Goal: Task Accomplishment & Management: Manage account settings

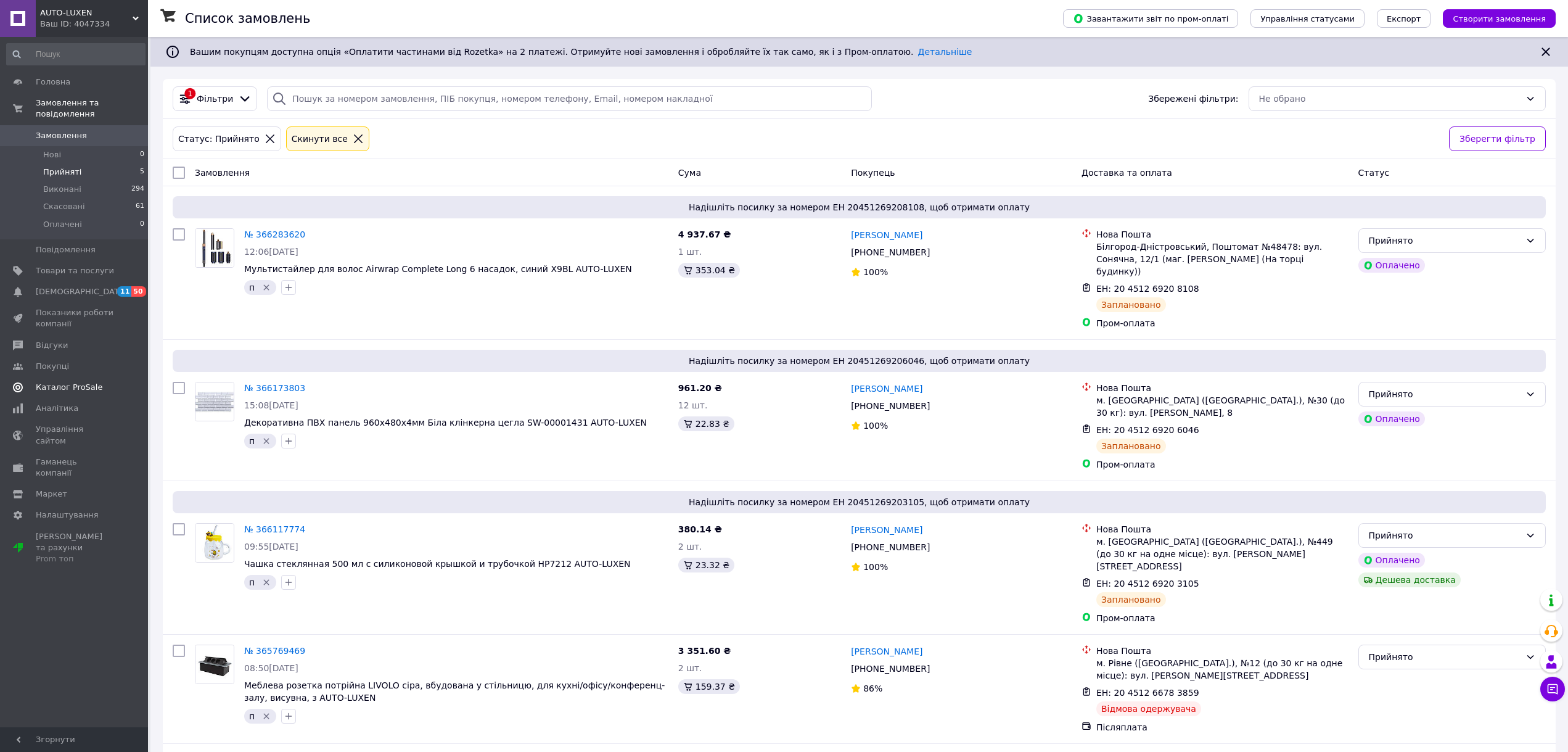
click at [69, 382] on span "Каталог ProSale" at bounding box center [69, 387] width 66 height 11
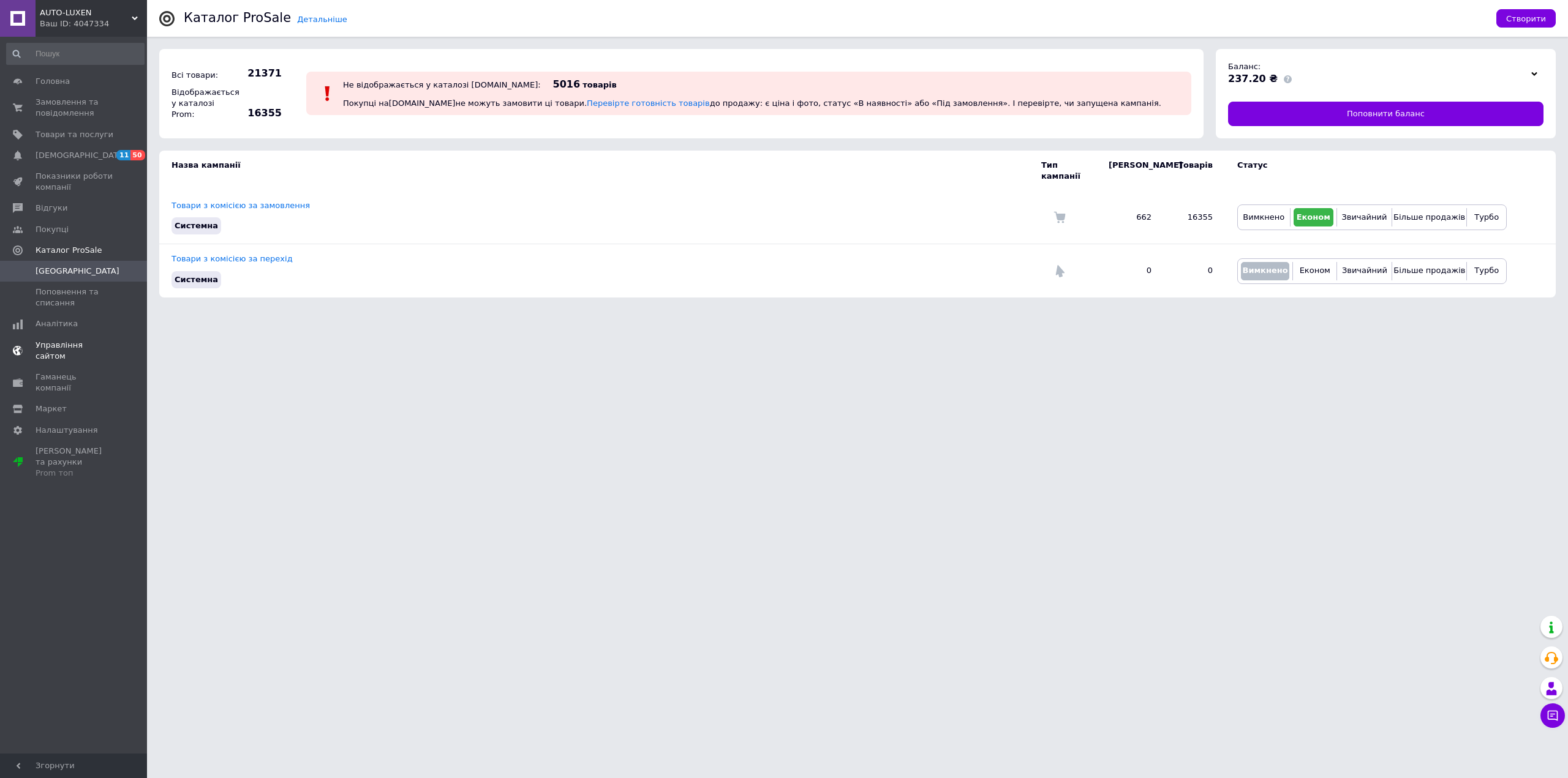
click at [77, 344] on span "Управління сайтом" at bounding box center [74, 351] width 77 height 22
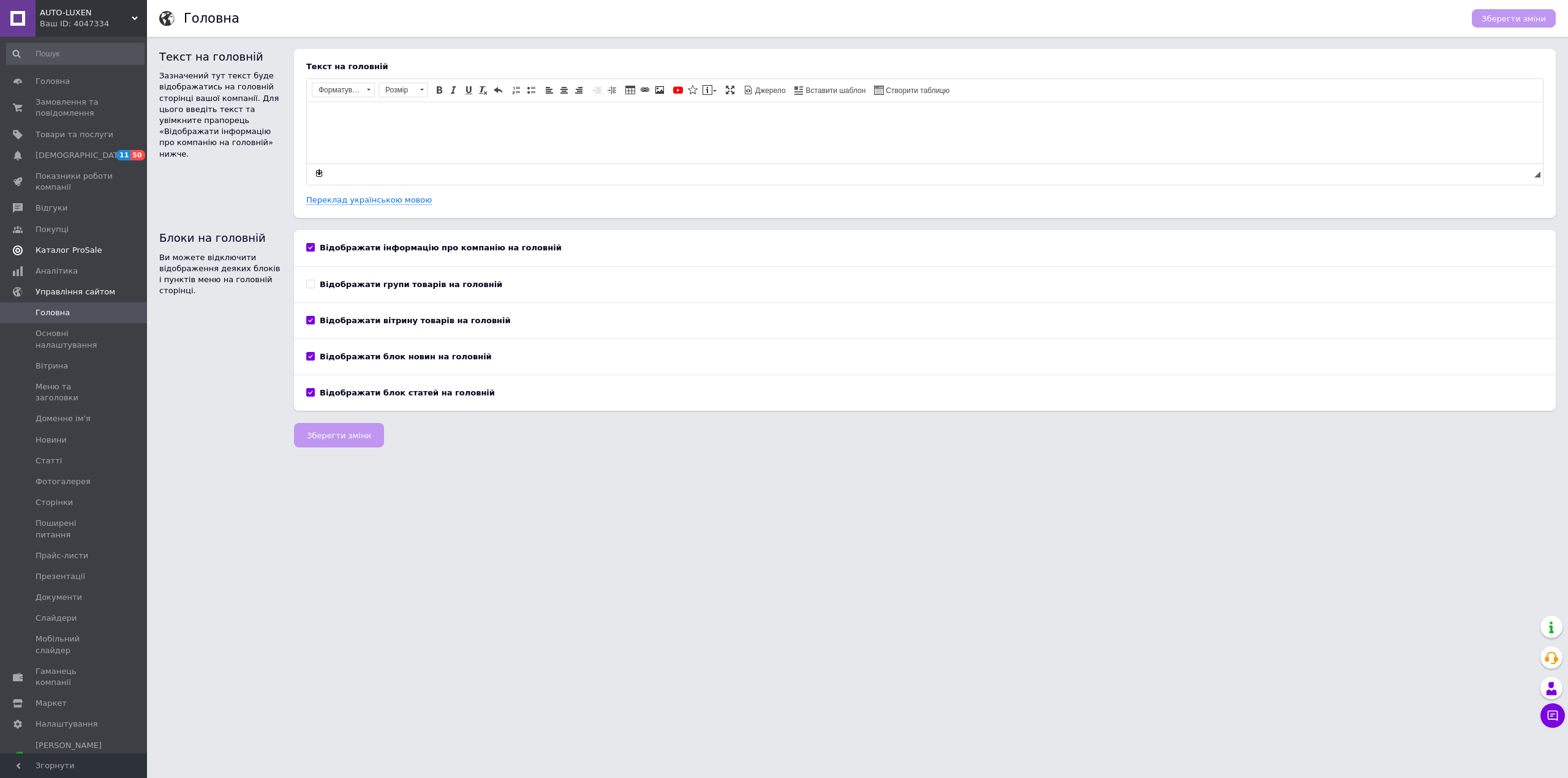
click at [58, 247] on span "Каталог ProSale" at bounding box center [68, 250] width 66 height 11
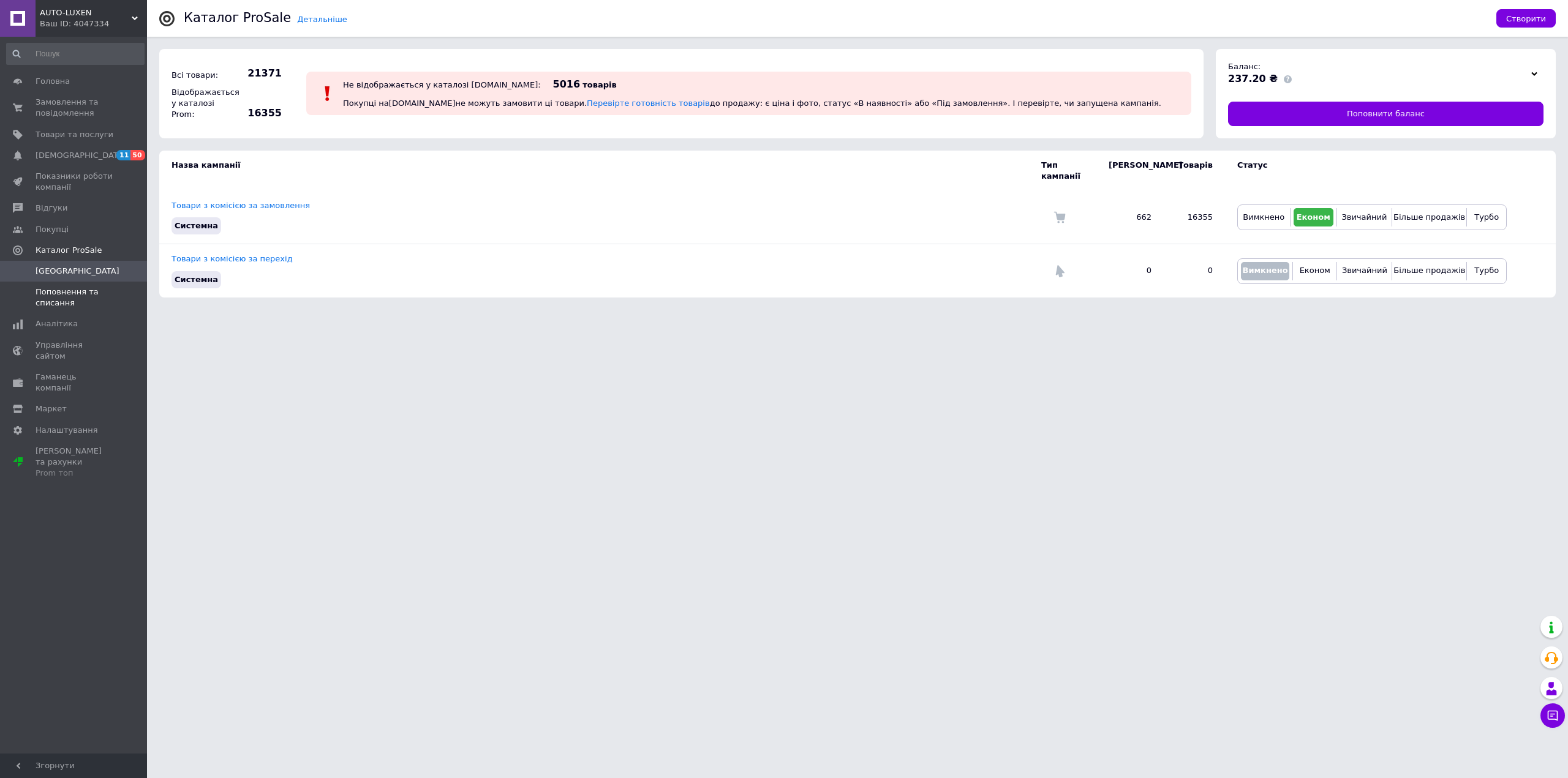
click at [67, 285] on link "Поповнення та списання" at bounding box center [75, 297] width 151 height 32
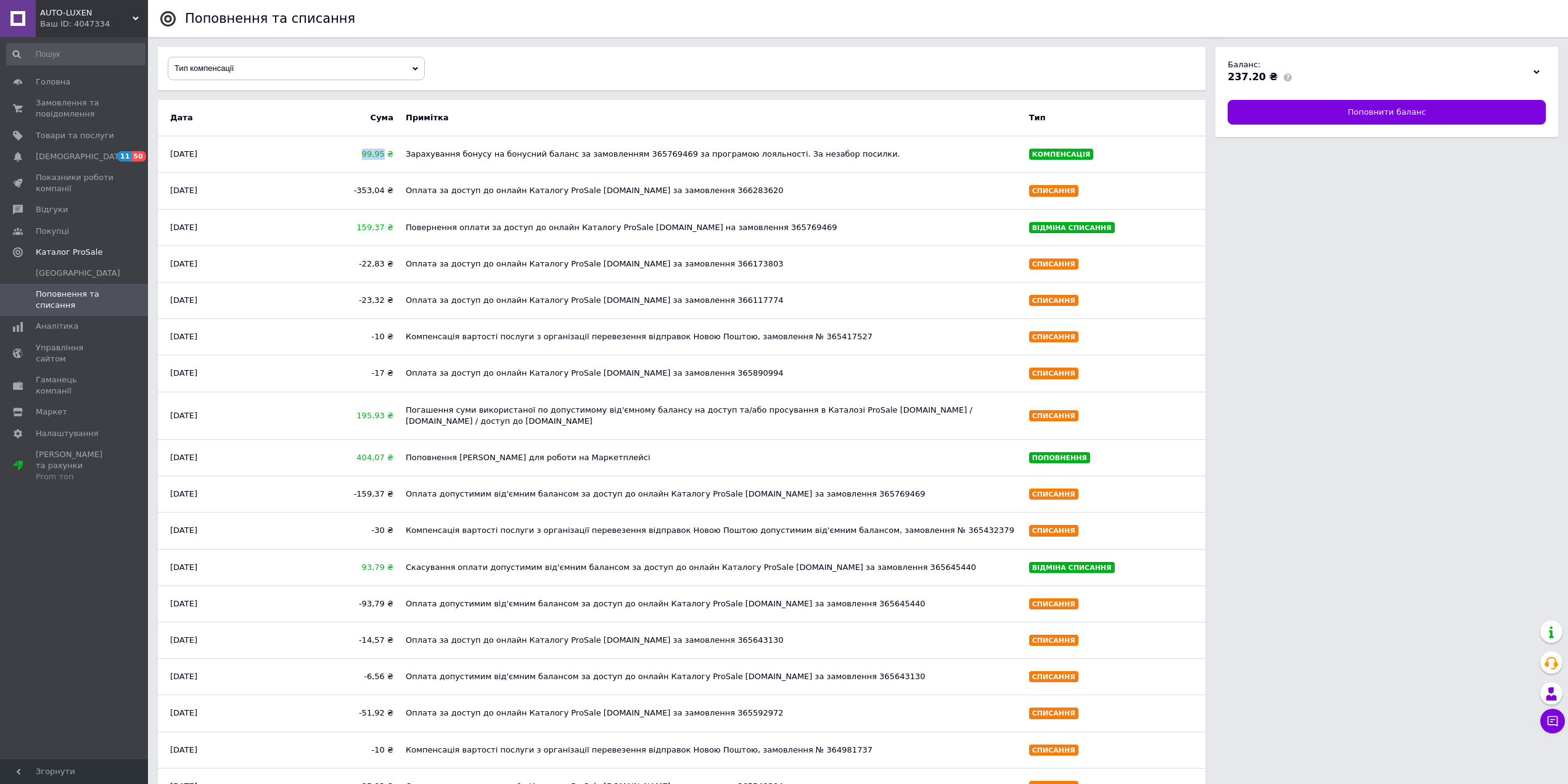
drag, startPoint x: 367, startPoint y: 155, endPoint x: 386, endPoint y: 162, distance: 20.2
click at [386, 162] on div "99,95 ₴" at bounding box center [341, 154] width 118 height 23
copy span "99,95"
click at [80, 123] on link "Замовлення та повідомлення 0 0" at bounding box center [76, 109] width 152 height 32
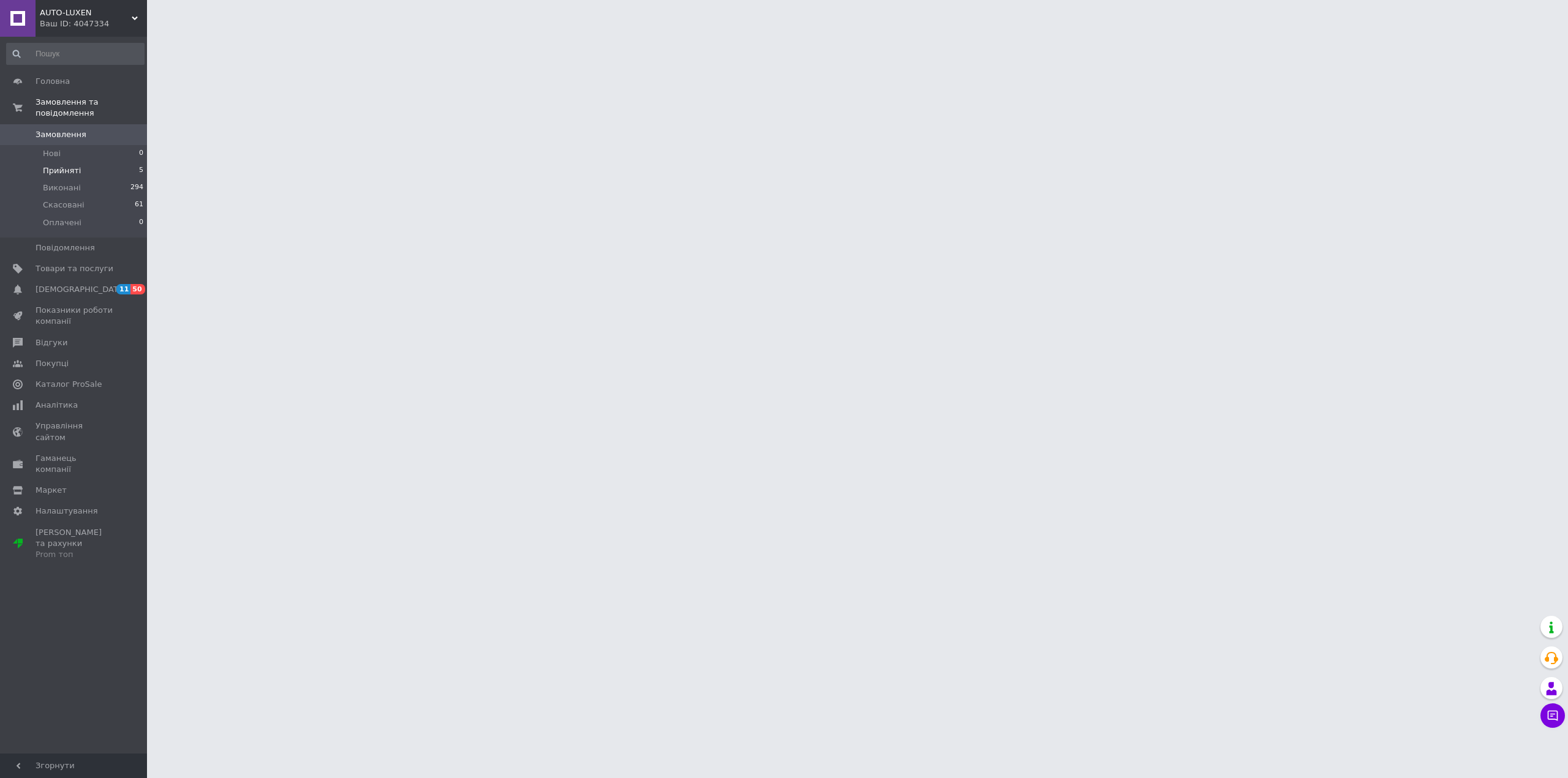
click at [64, 165] on span "Прийняті" at bounding box center [62, 170] width 38 height 11
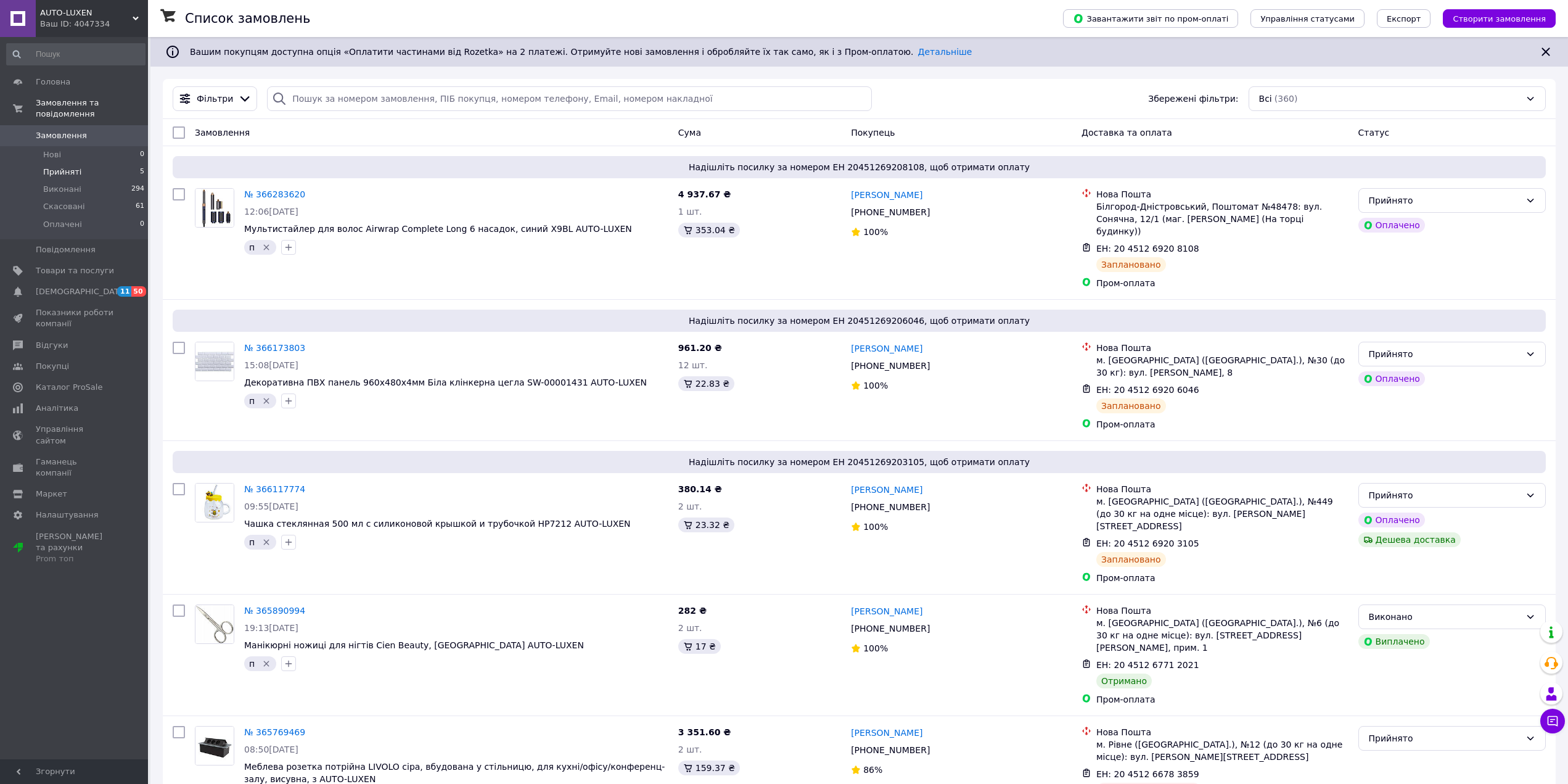
click at [63, 166] on span "Прийняті" at bounding box center [62, 171] width 38 height 11
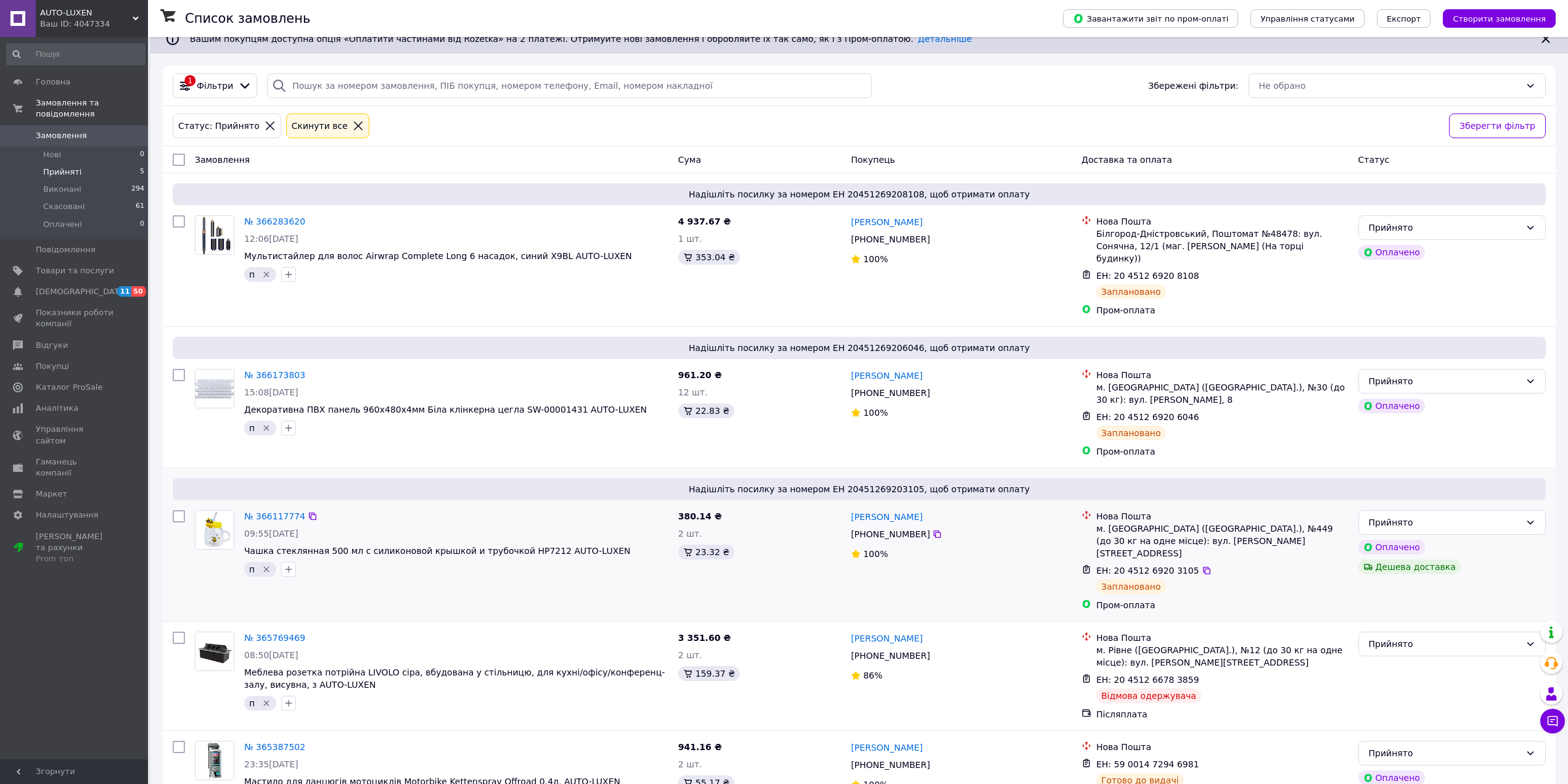
scroll to position [39, 0]
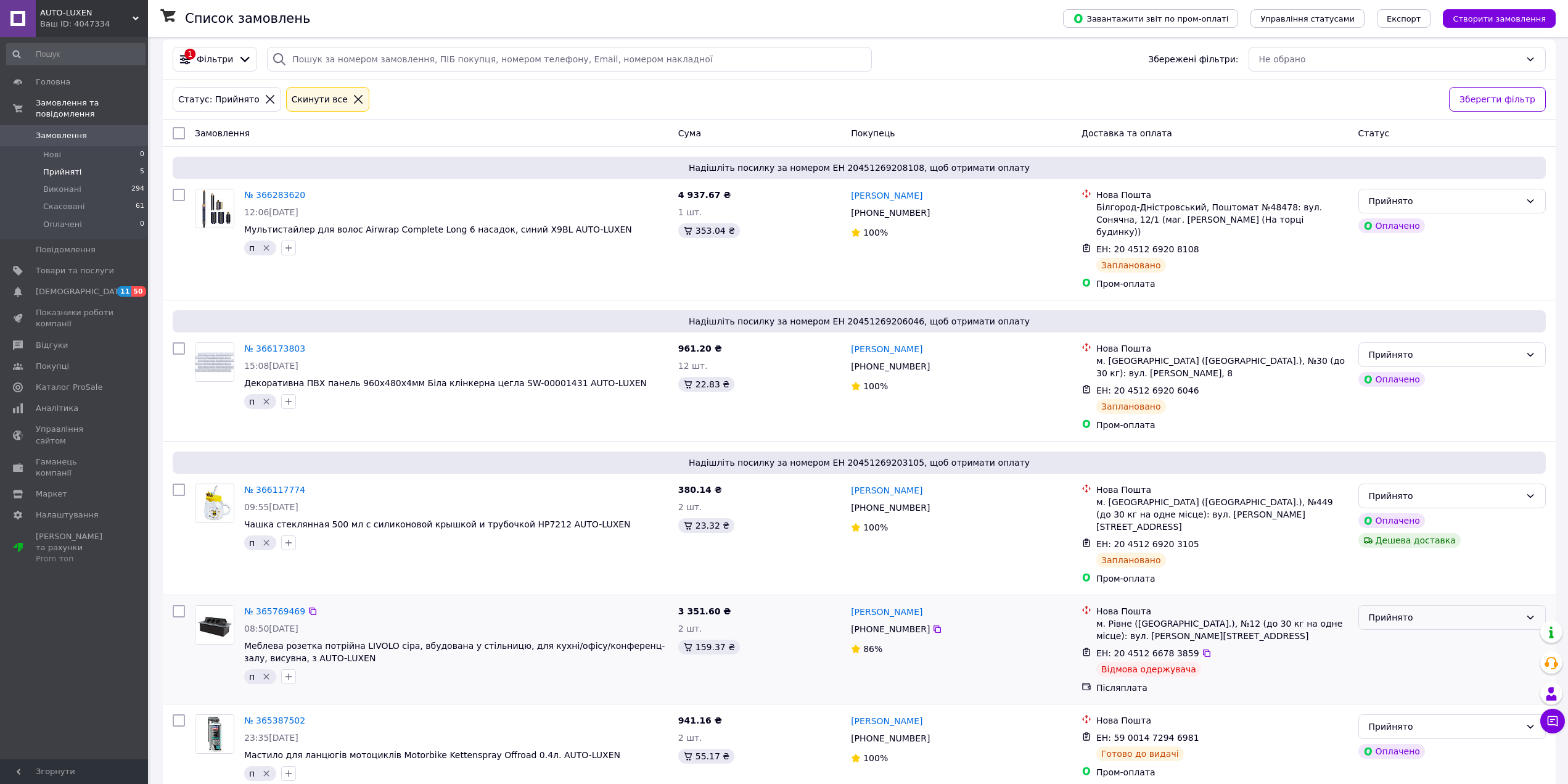
click at [1380, 611] on div "Прийнято" at bounding box center [1445, 618] width 152 height 14
click at [1384, 606] on li "Виконано" at bounding box center [1452, 608] width 186 height 22
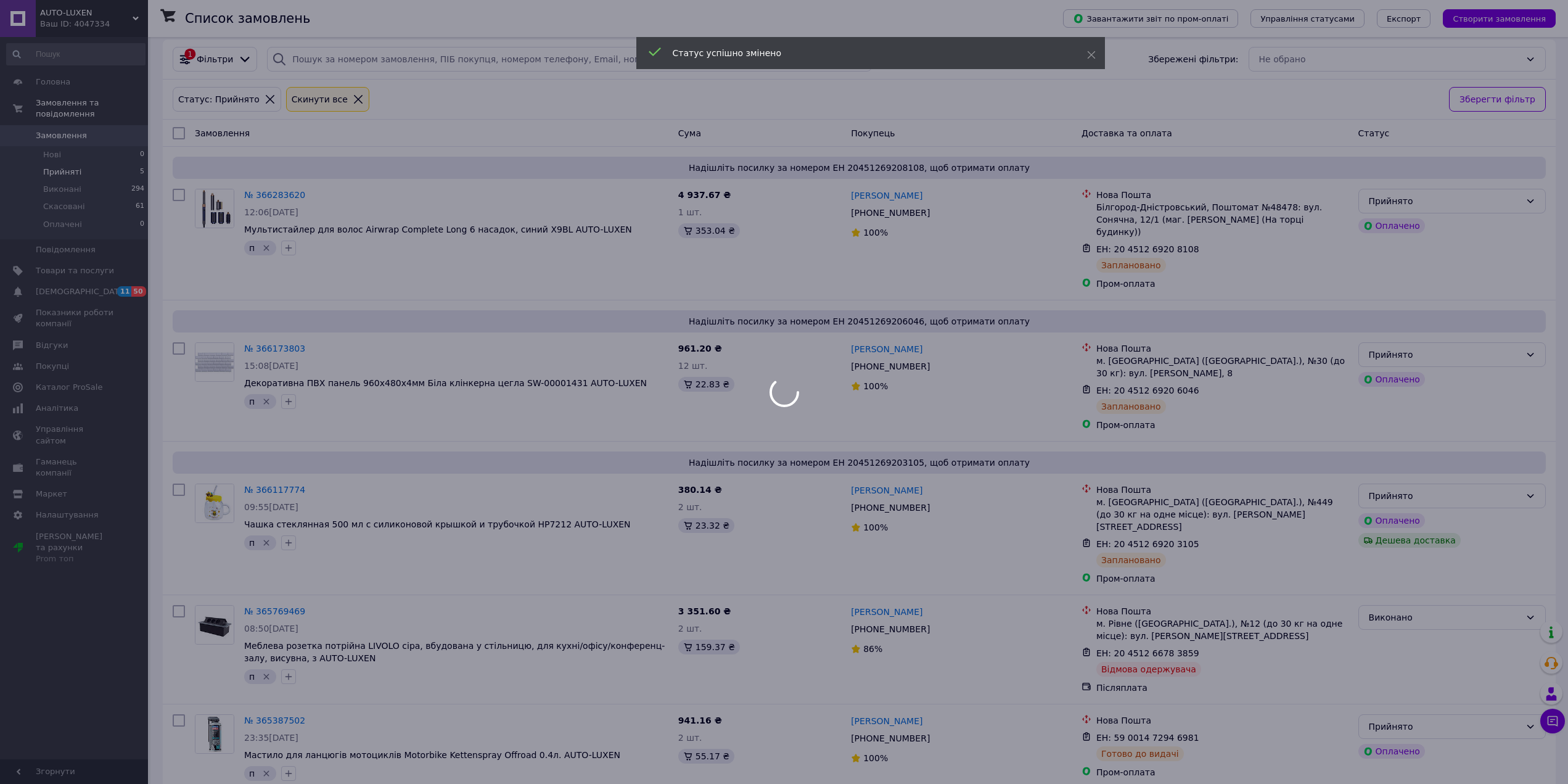
scroll to position [0, 0]
